Goal: Task Accomplishment & Management: Use online tool/utility

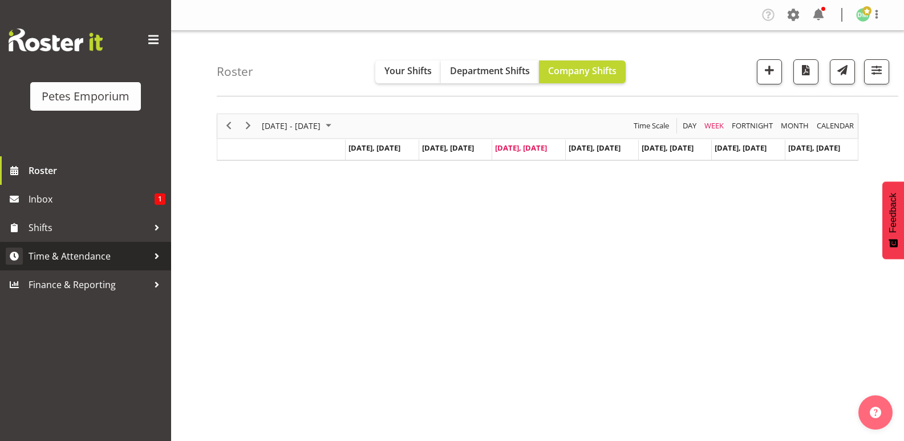
click at [97, 252] on span "Time & Attendance" at bounding box center [89, 256] width 120 height 17
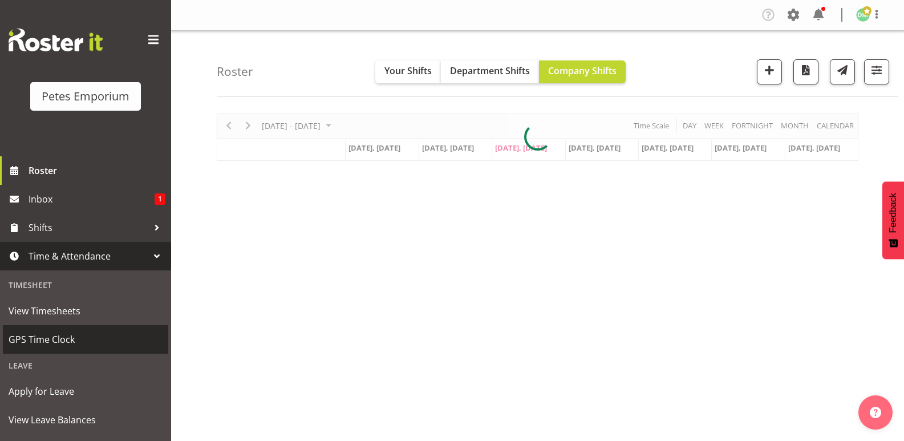
click at [67, 345] on span "GPS Time Clock" at bounding box center [86, 339] width 154 height 17
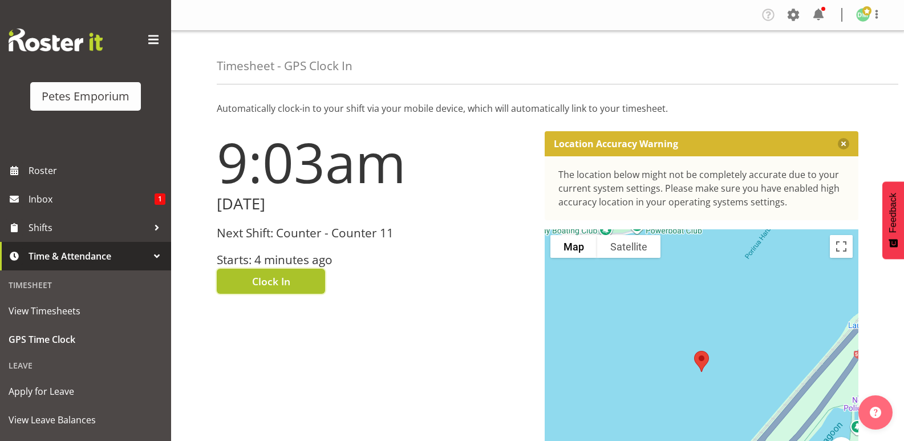
click at [291, 274] on button "Clock In" at bounding box center [271, 281] width 108 height 25
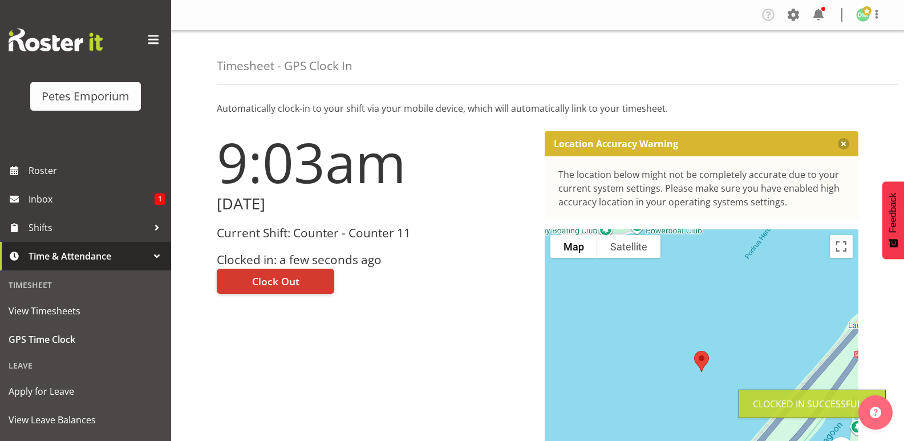
click at [864, 18] on img at bounding box center [863, 15] width 14 height 14
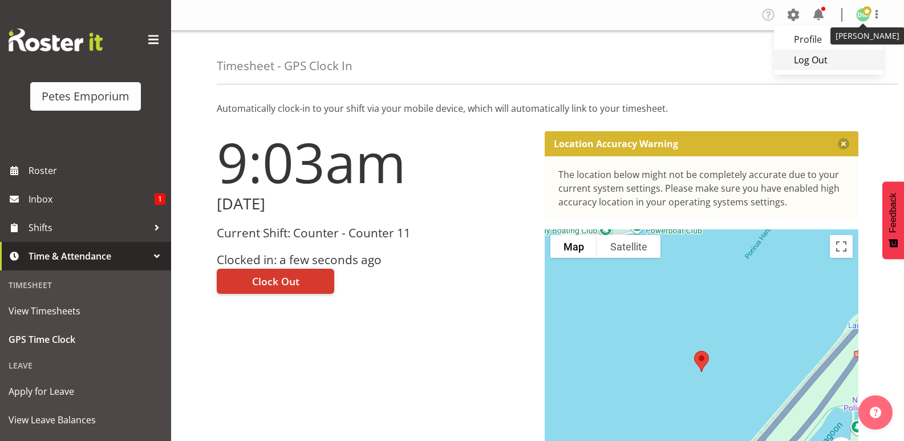
click at [813, 64] on link "Log Out" at bounding box center [828, 60] width 109 height 21
